Goal: Find specific page/section: Find specific page/section

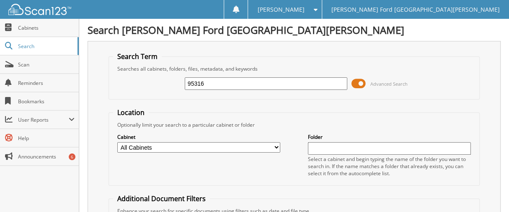
click at [188, 84] on input "95316" at bounding box center [266, 83] width 163 height 13
type input "2595316"
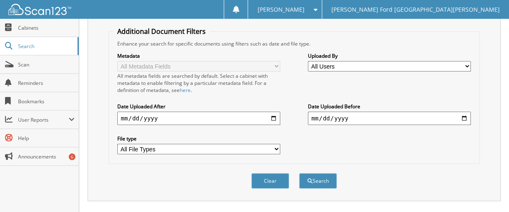
scroll to position [261, 0]
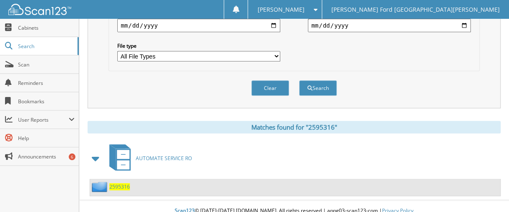
click at [119, 183] on span "2595316" at bounding box center [119, 186] width 21 height 7
